Goal: Check status: Check status

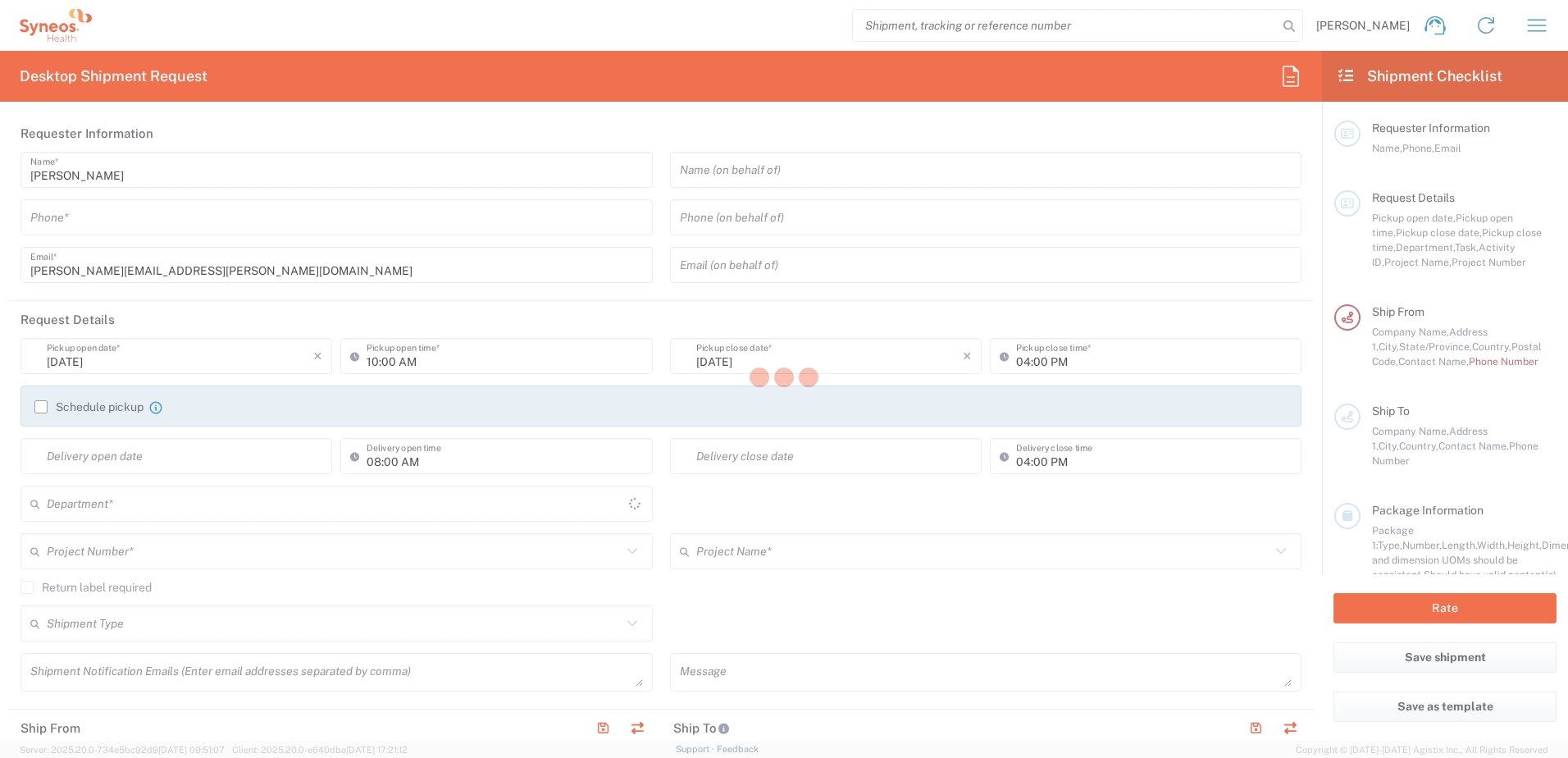
type input "[US_STATE]"
type input "[GEOGRAPHIC_DATA]"
type input "8200"
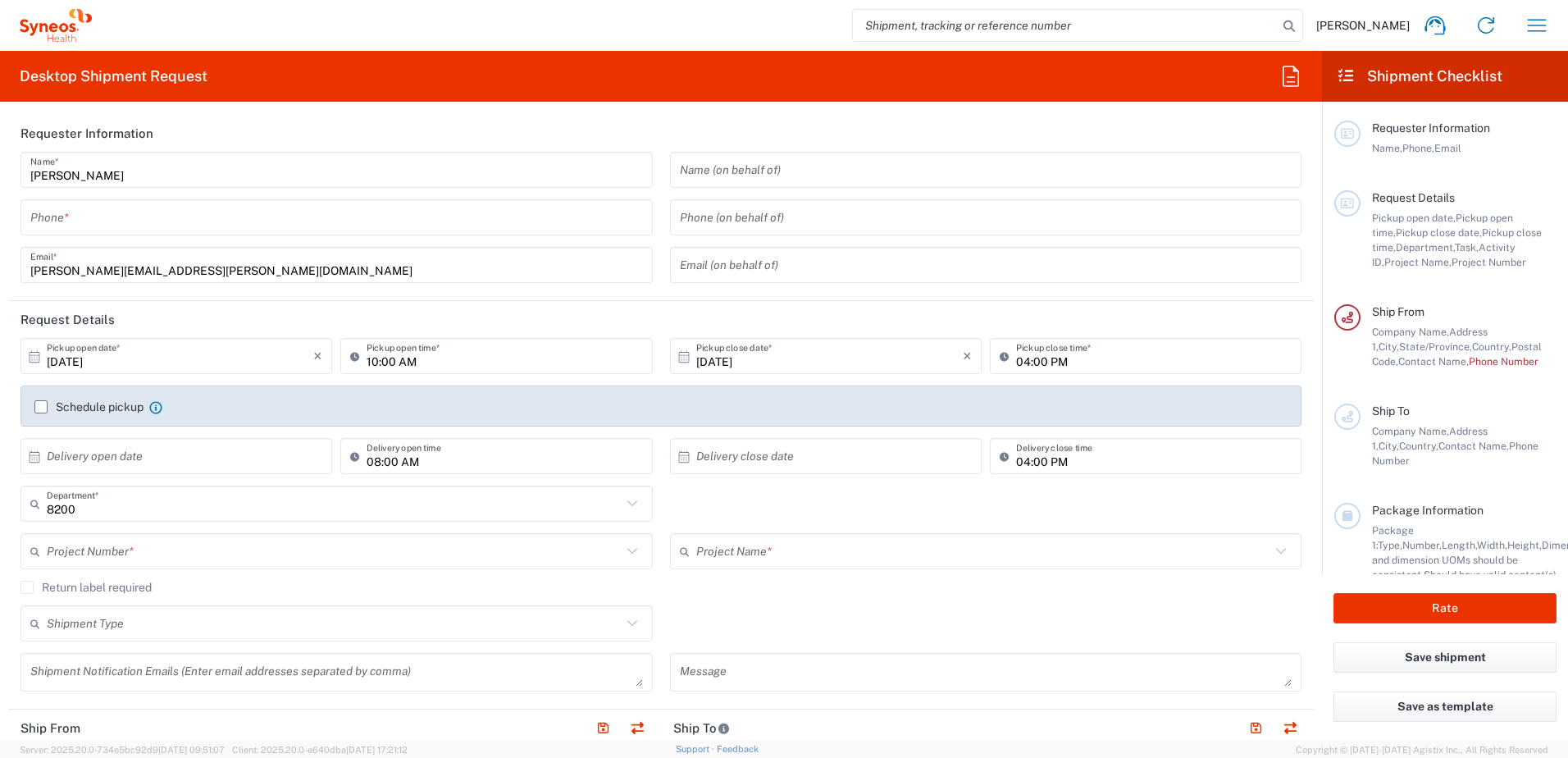
type input "Syneos Health, LLC-[GEOGRAPHIC_DATA] [GEOGRAPHIC_DATA] [GEOGRAPHIC_DATA]"
click at [1542, 24] on icon "button" at bounding box center [1537, 25] width 26 height 26
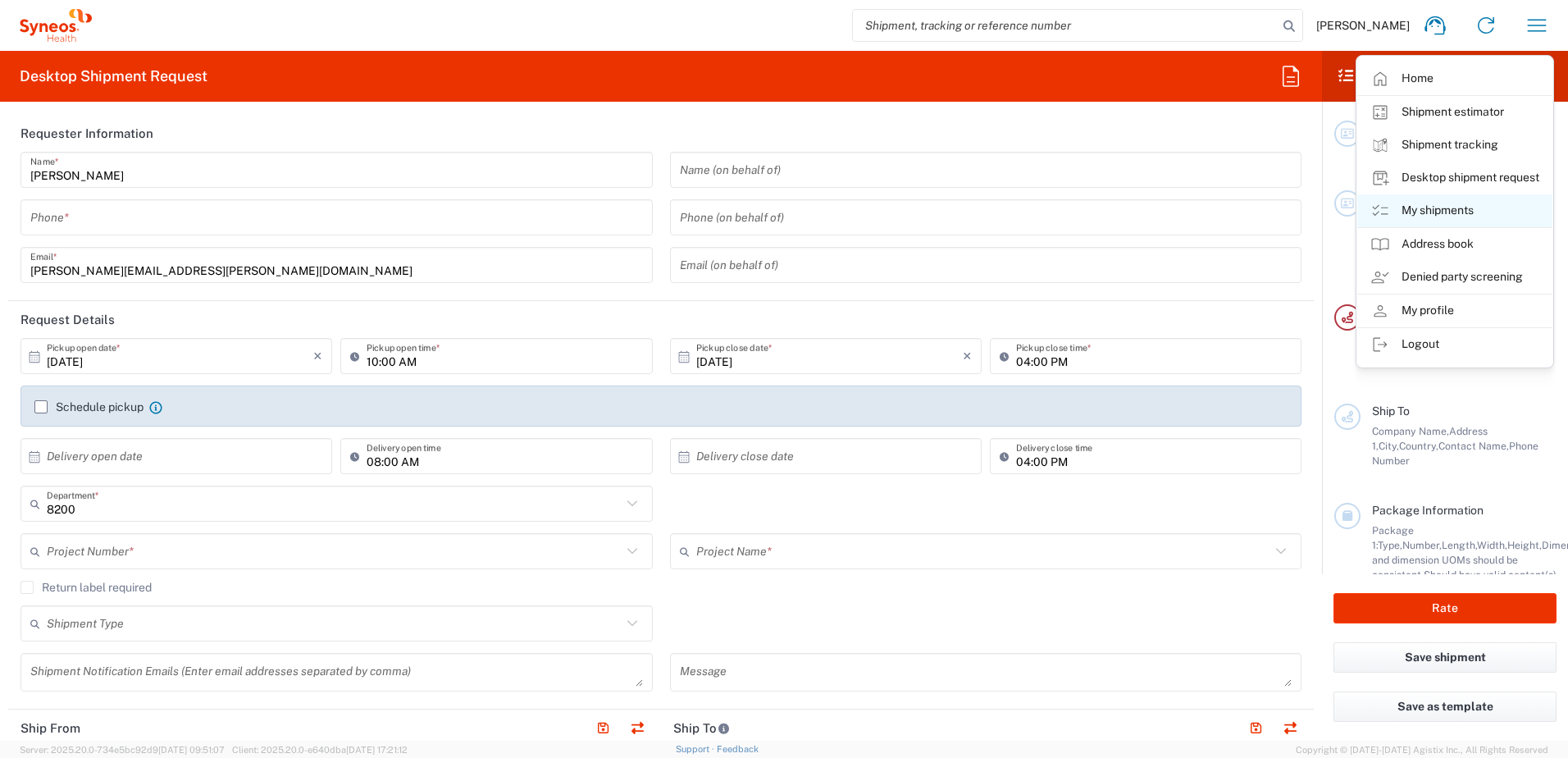
click at [1449, 211] on link "My shipments" at bounding box center [1455, 211] width 196 height 33
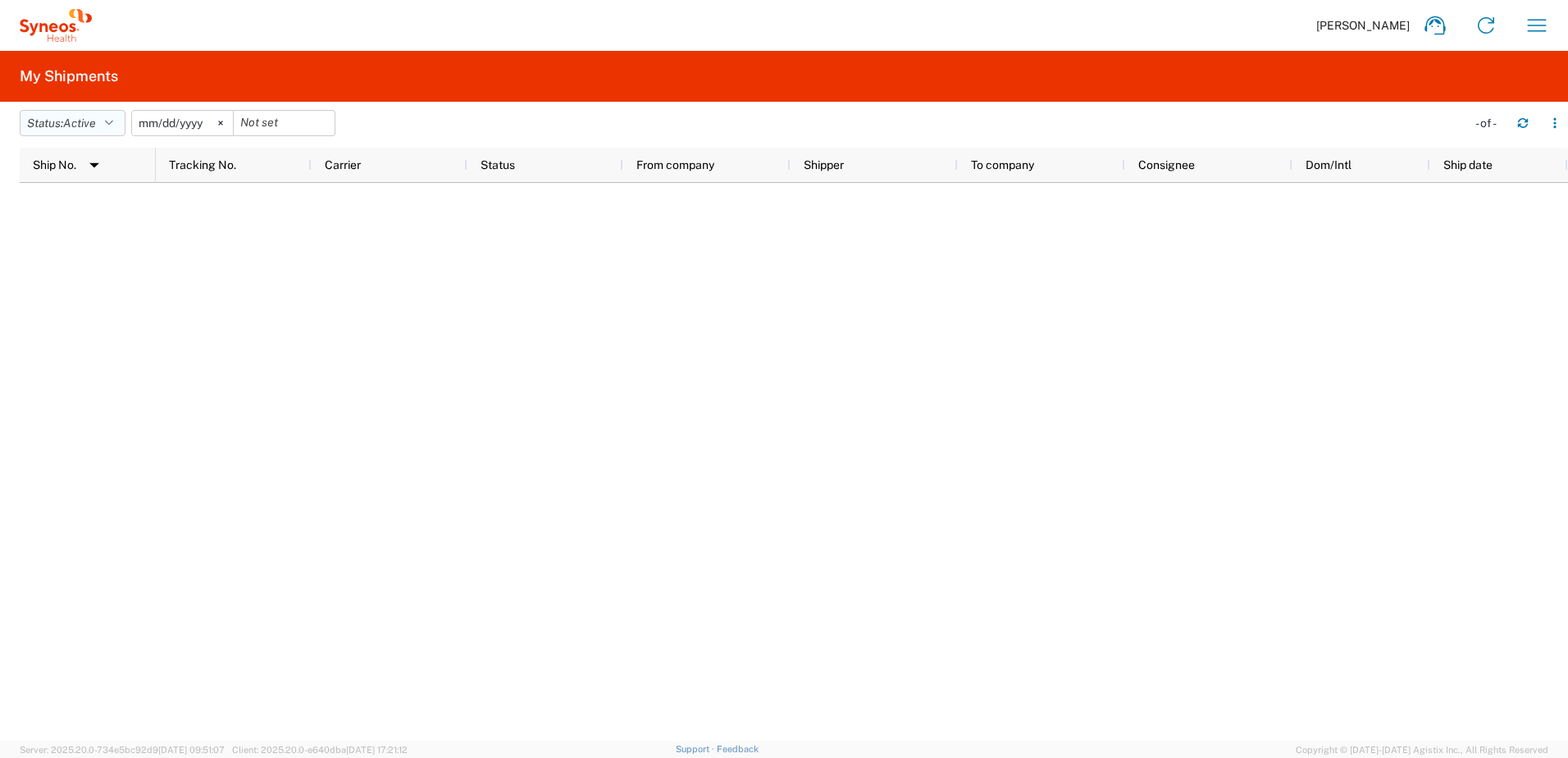
click at [113, 119] on icon "button" at bounding box center [108, 123] width 8 height 12
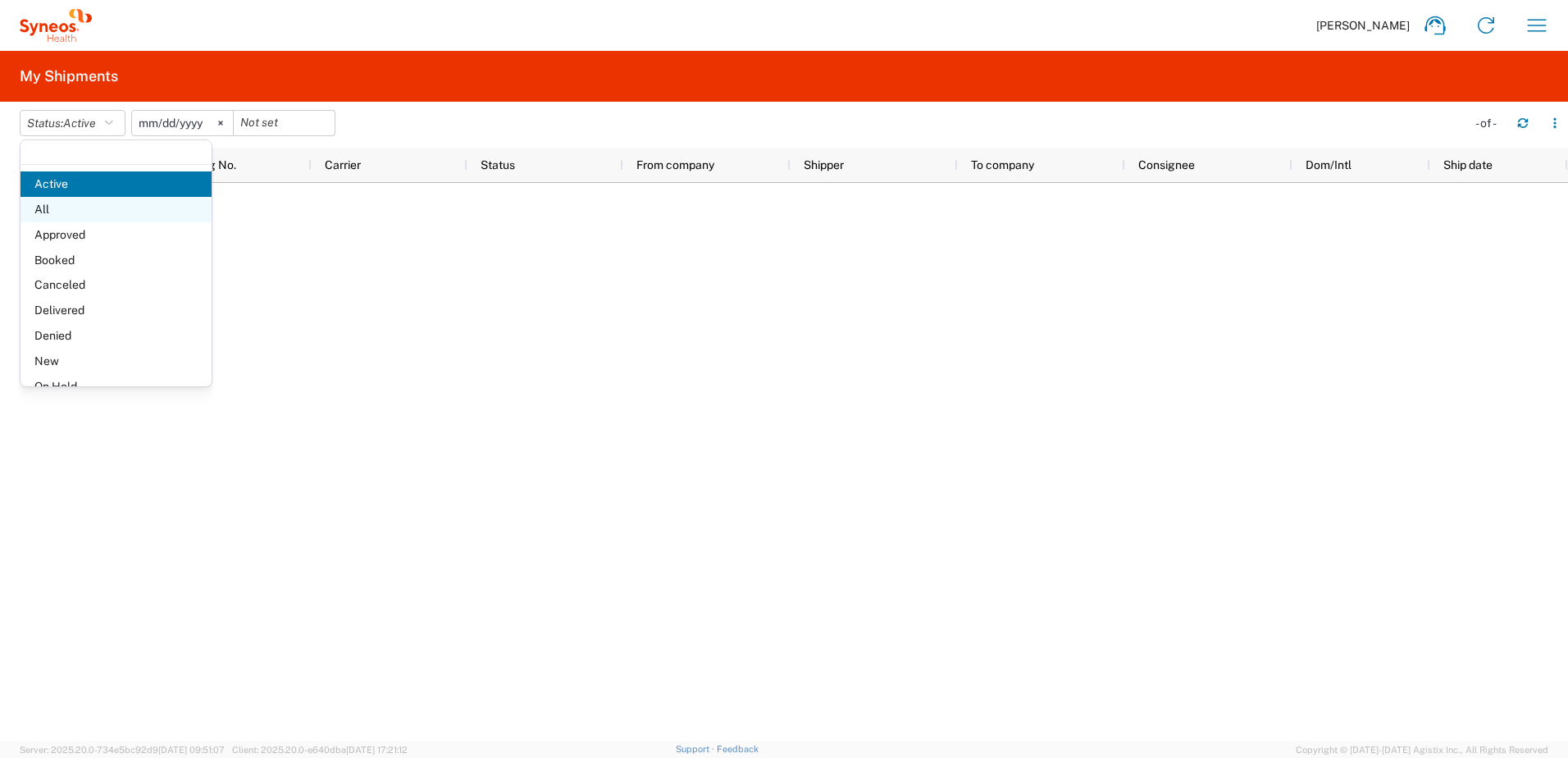
click at [45, 219] on span "All" at bounding box center [115, 209] width 191 height 25
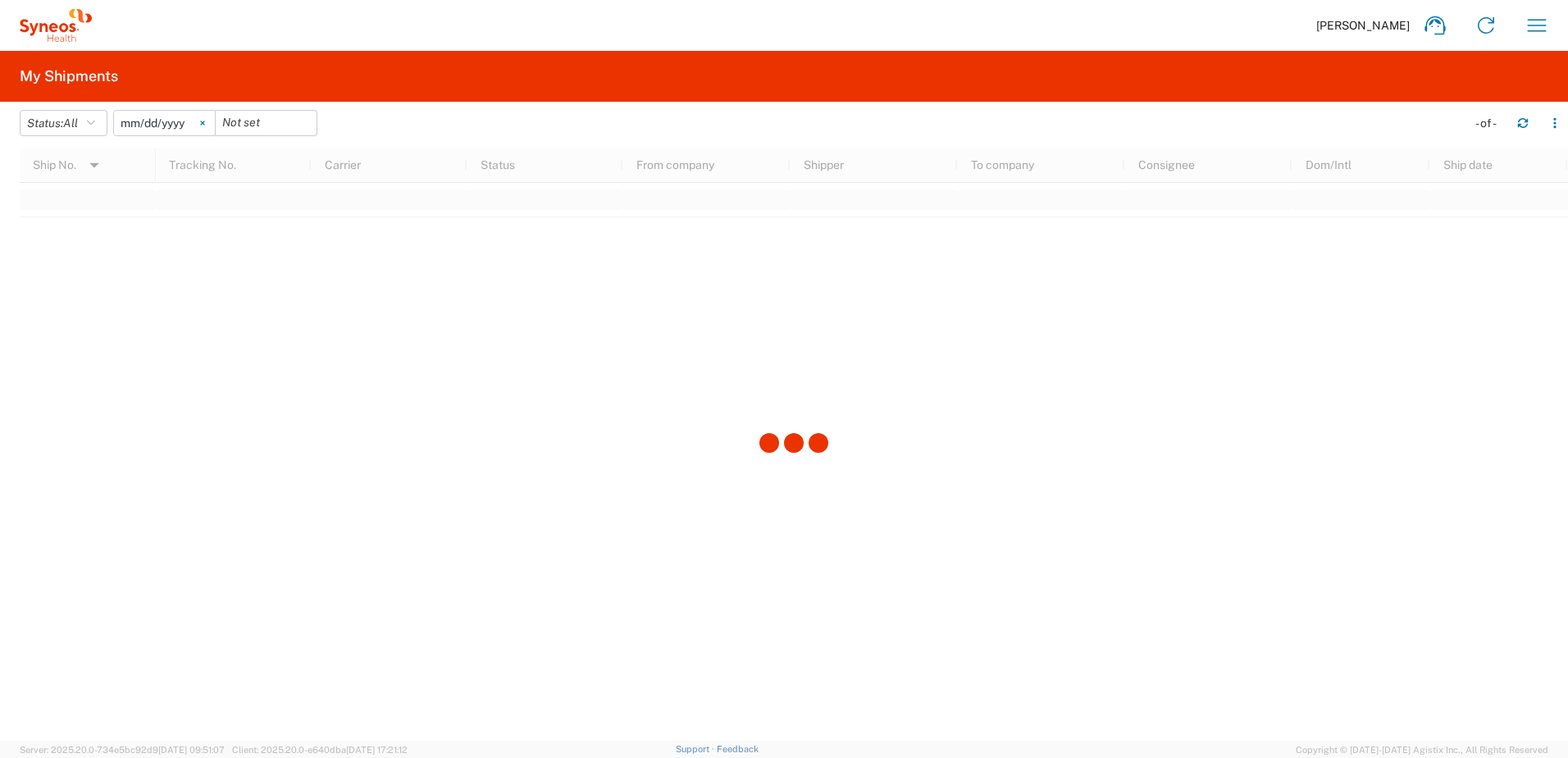
click at [211, 117] on svg-icon at bounding box center [202, 122] width 24 height 24
